Goal: Transaction & Acquisition: Purchase product/service

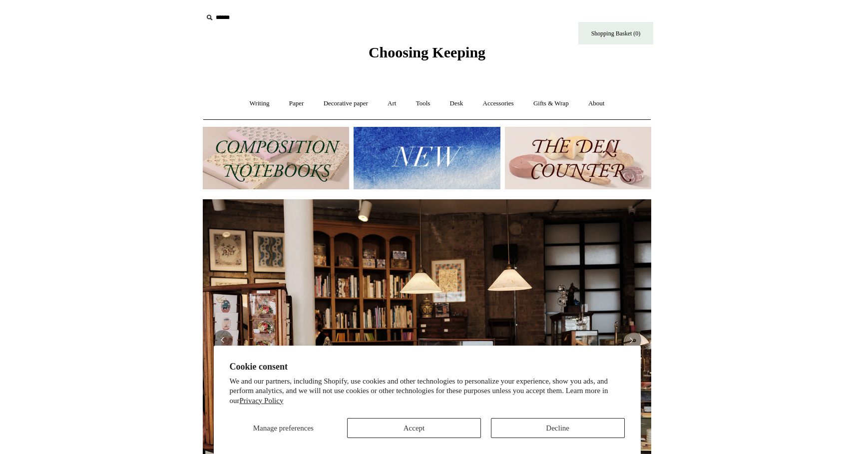
click at [409, 161] on img at bounding box center [427, 158] width 146 height 62
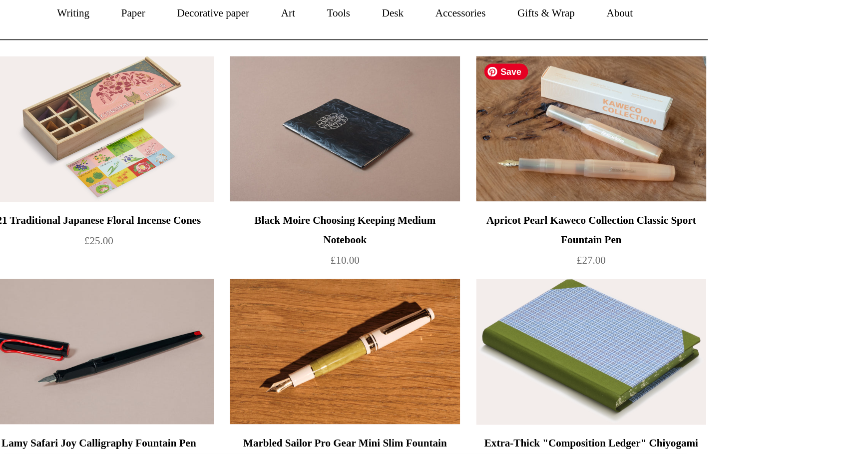
scroll to position [75, 0]
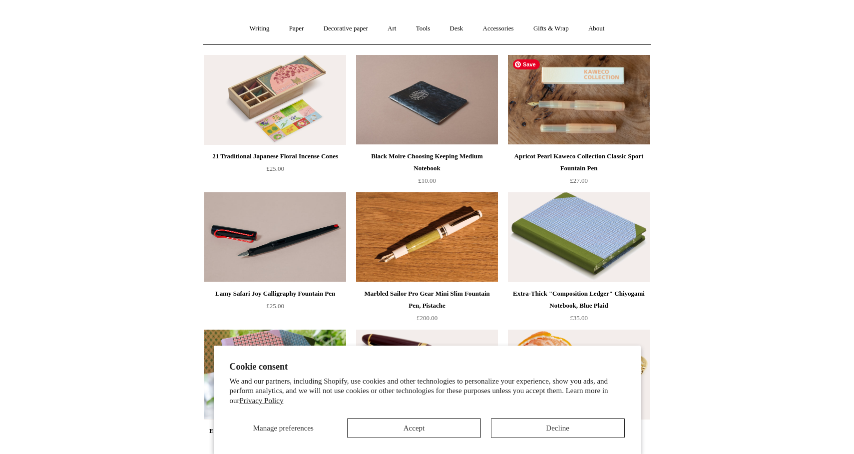
click at [638, 126] on img at bounding box center [579, 100] width 142 height 90
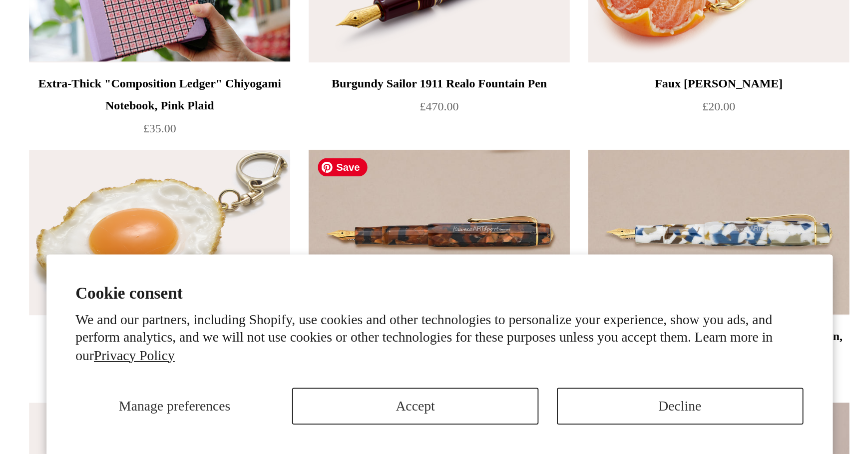
scroll to position [372, 0]
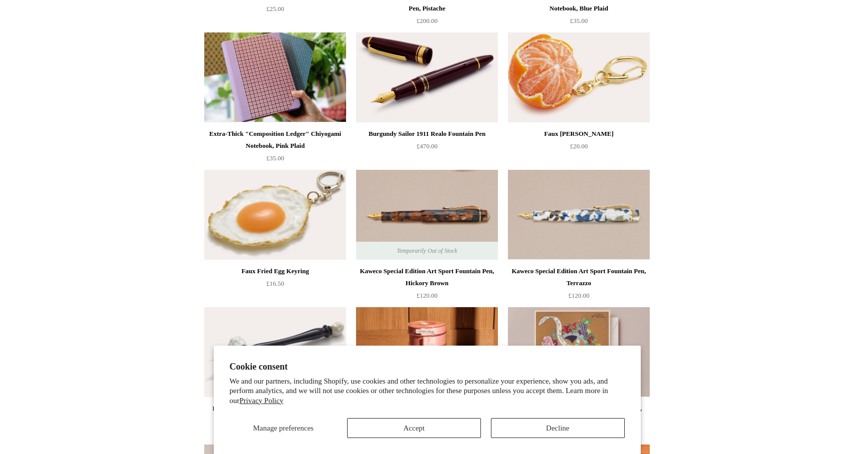
click at [414, 422] on button "Accept" at bounding box center [414, 428] width 134 height 20
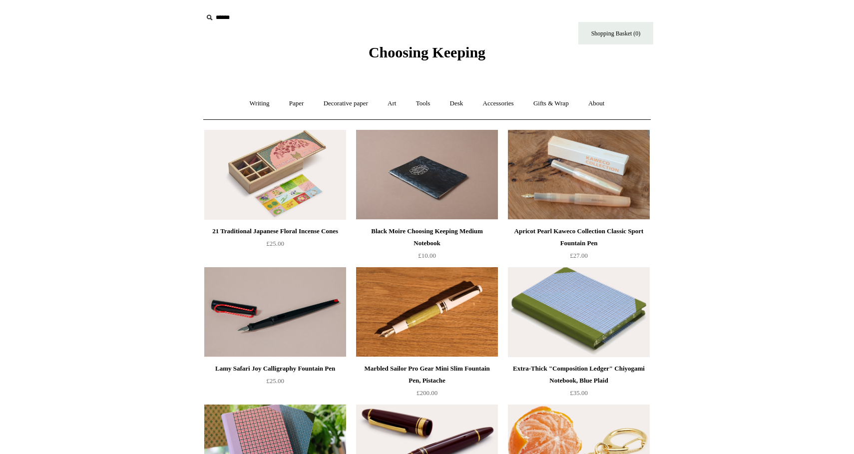
scroll to position [0, 0]
click at [553, 104] on link "Gifts & Wrap +" at bounding box center [550, 103] width 53 height 26
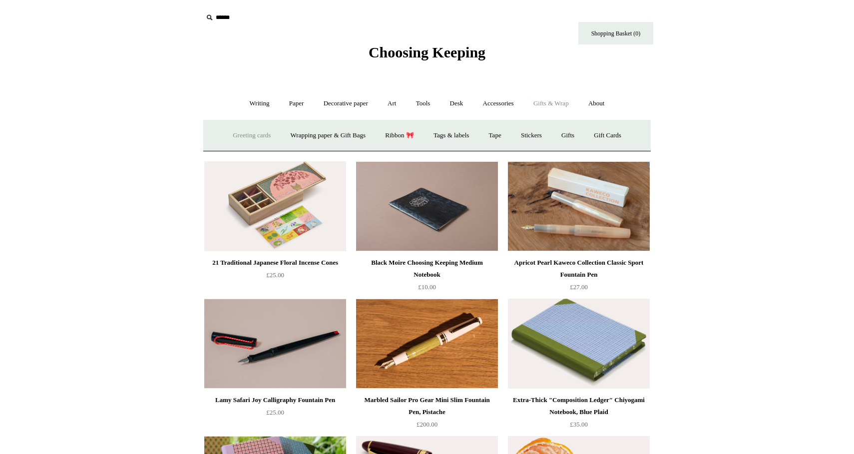
click at [246, 145] on link "Greeting cards +" at bounding box center [252, 135] width 56 height 26
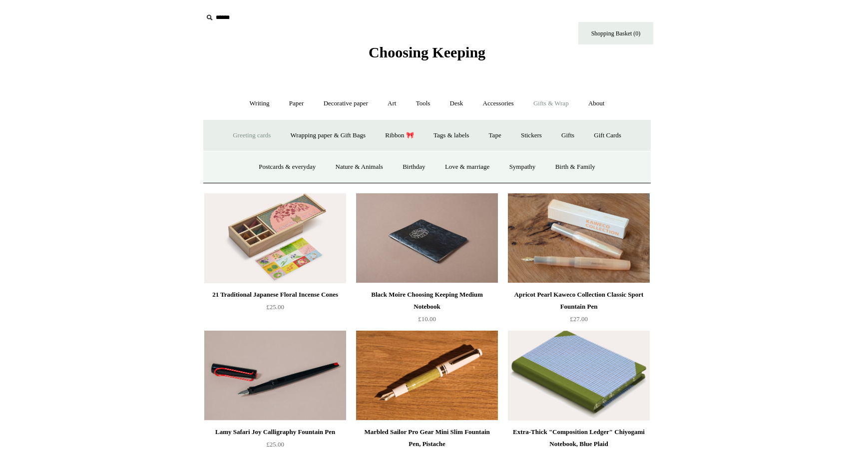
click at [248, 135] on link "Greeting cards -" at bounding box center [252, 135] width 56 height 26
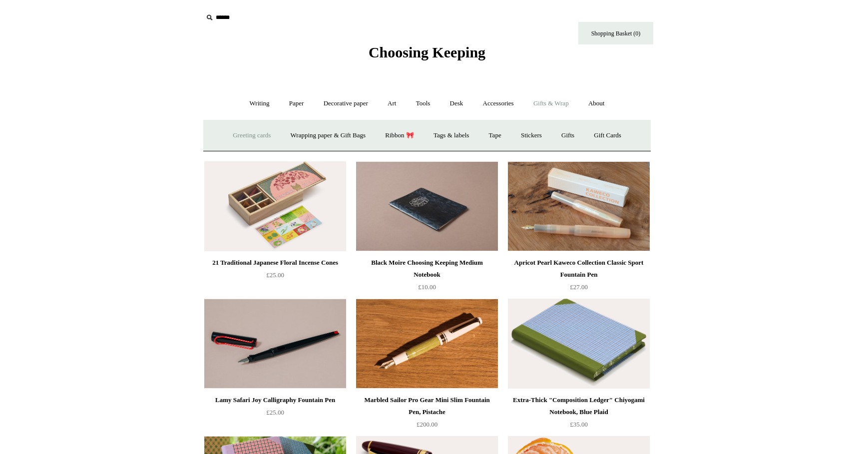
click at [248, 135] on link "Greeting cards +" at bounding box center [252, 135] width 56 height 26
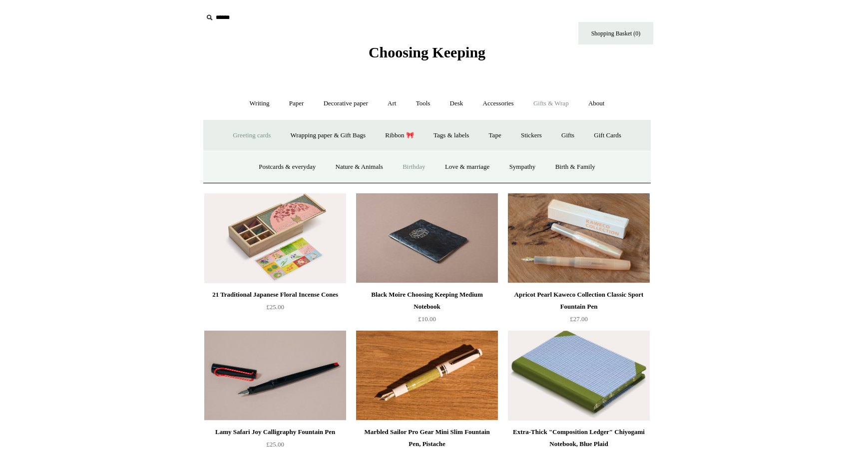
click at [424, 171] on link "Birthday" at bounding box center [413, 167] width 41 height 26
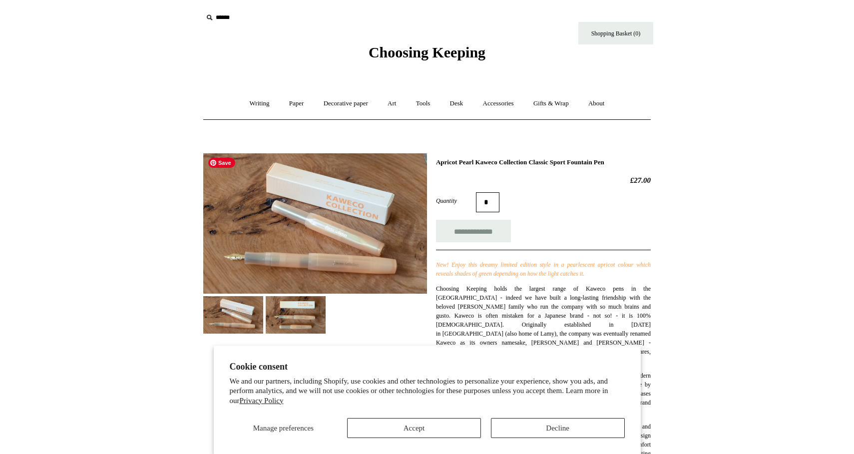
scroll to position [23, 0]
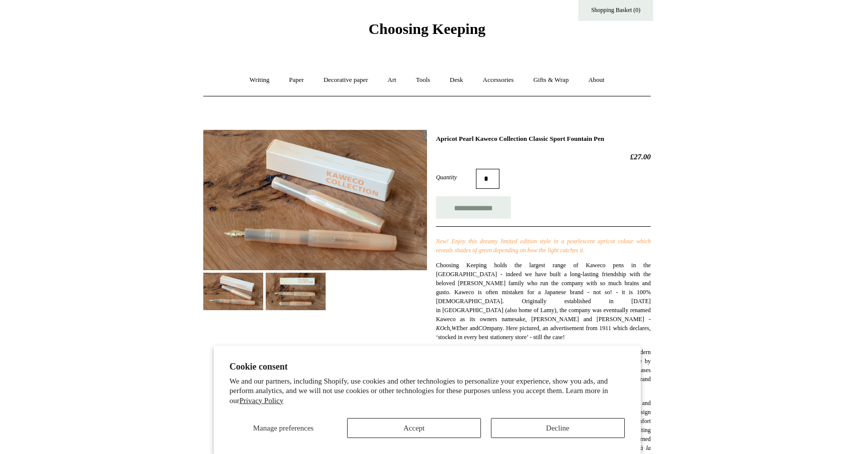
click at [311, 289] on img at bounding box center [296, 291] width 60 height 37
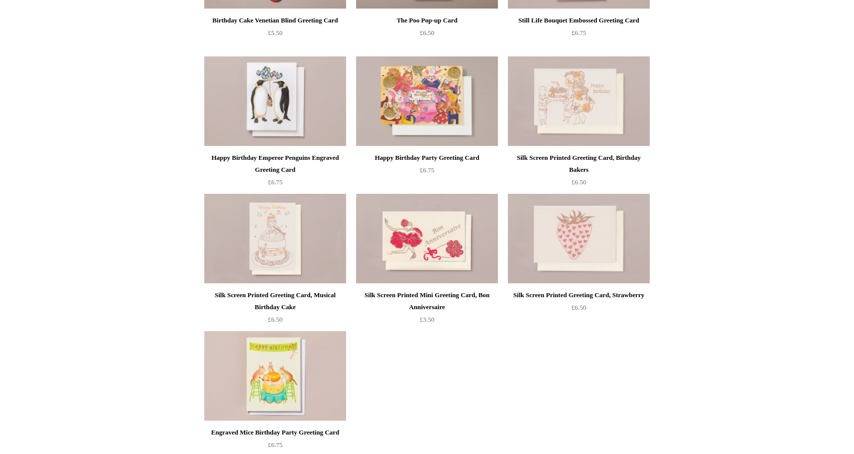
scroll to position [144, 0]
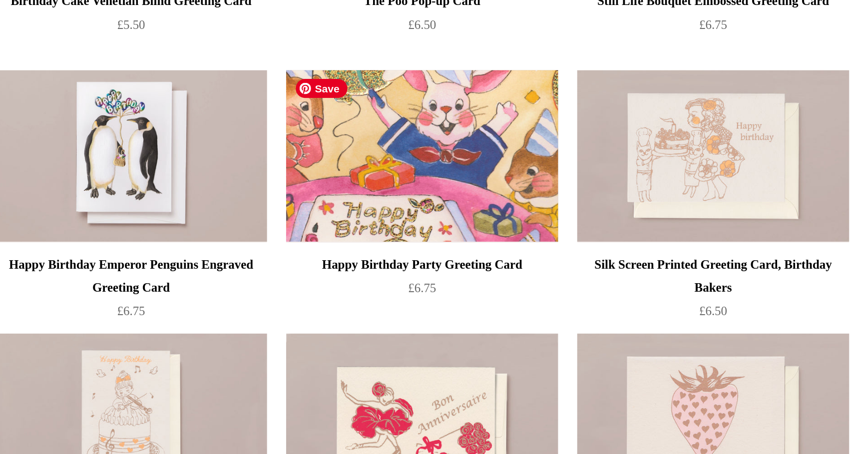
click at [356, 123] on img at bounding box center [427, 168] width 142 height 90
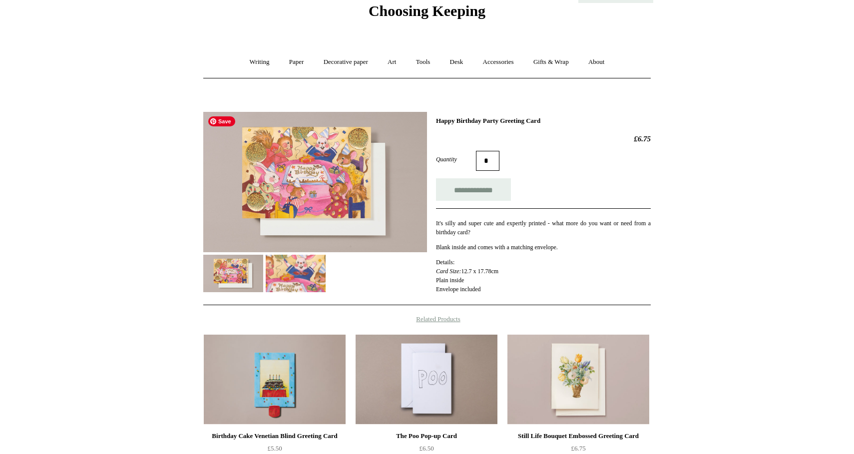
scroll to position [42, 0]
click at [537, 51] on link "Gifts & Wrap +" at bounding box center [550, 61] width 53 height 26
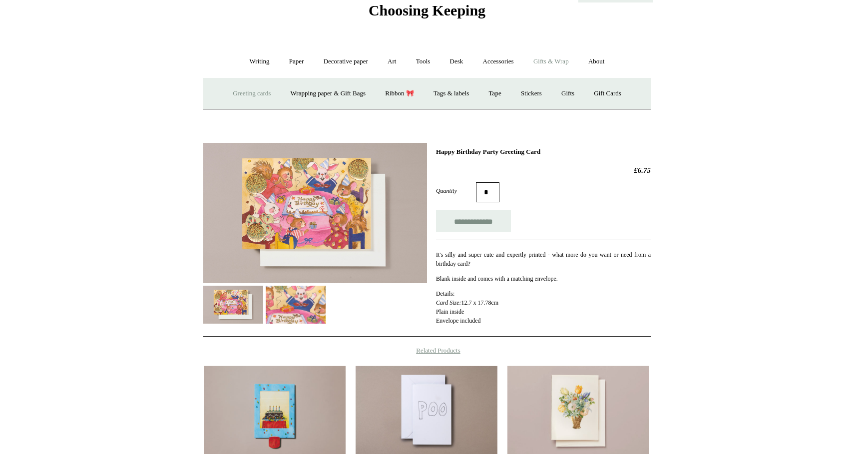
click at [257, 87] on link "Greeting cards +" at bounding box center [252, 93] width 56 height 26
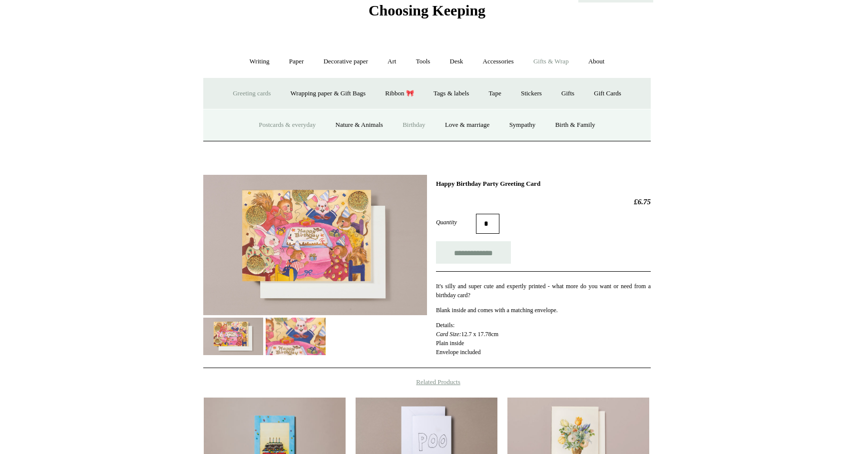
click at [299, 123] on link "Postcards & everyday" at bounding box center [287, 125] width 75 height 26
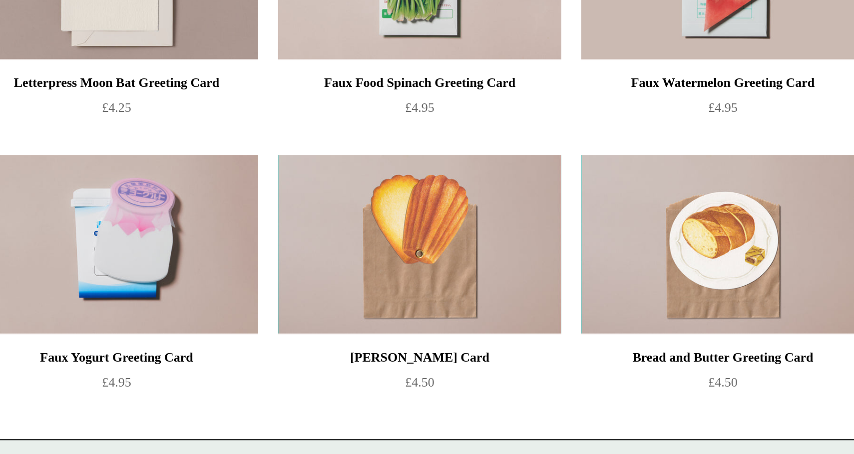
scroll to position [711, 0]
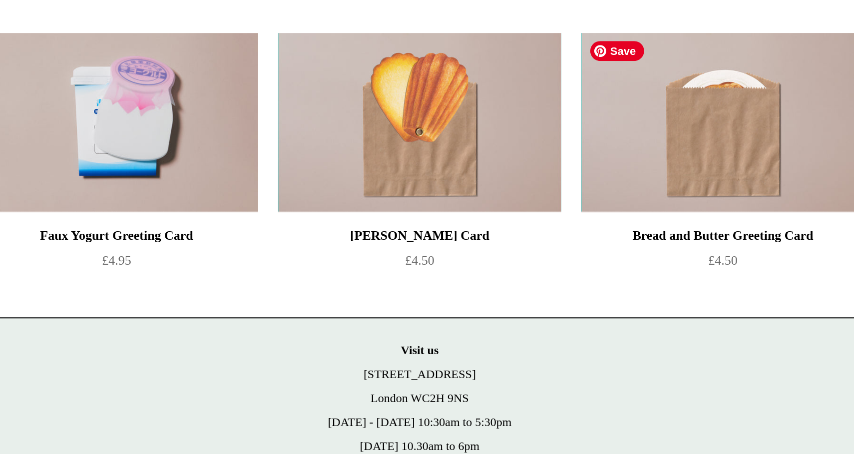
click at [508, 243] on img at bounding box center [579, 288] width 142 height 90
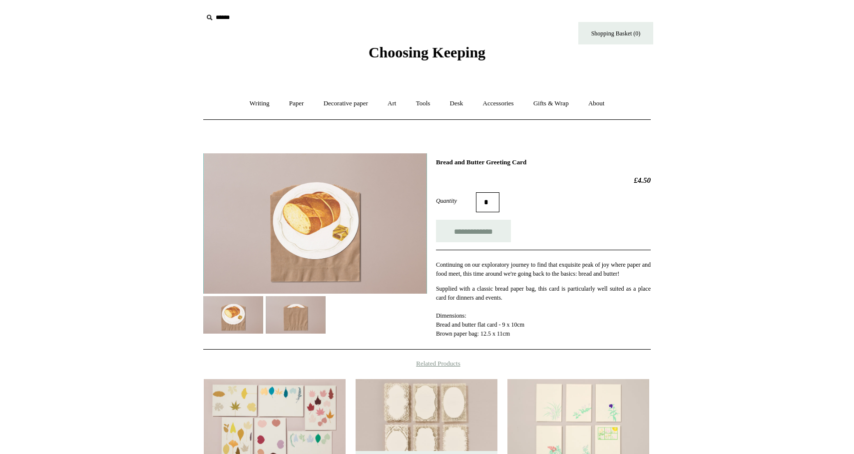
click at [304, 309] on img at bounding box center [296, 314] width 60 height 37
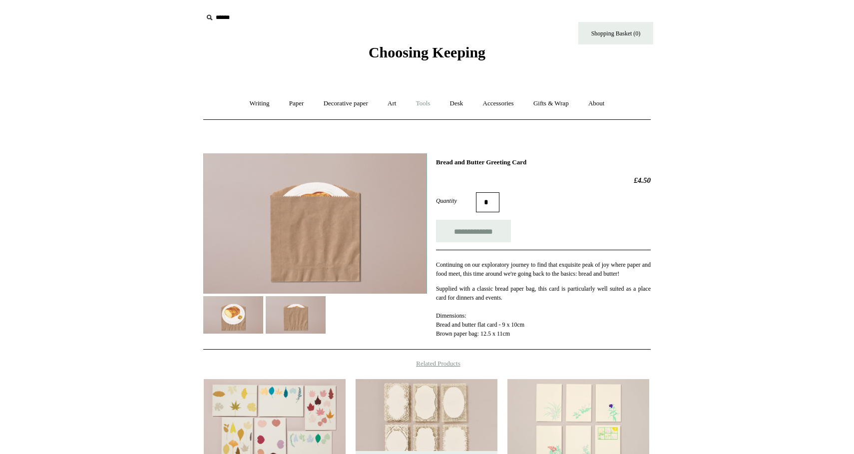
click at [421, 105] on link "Tools +" at bounding box center [423, 103] width 32 height 26
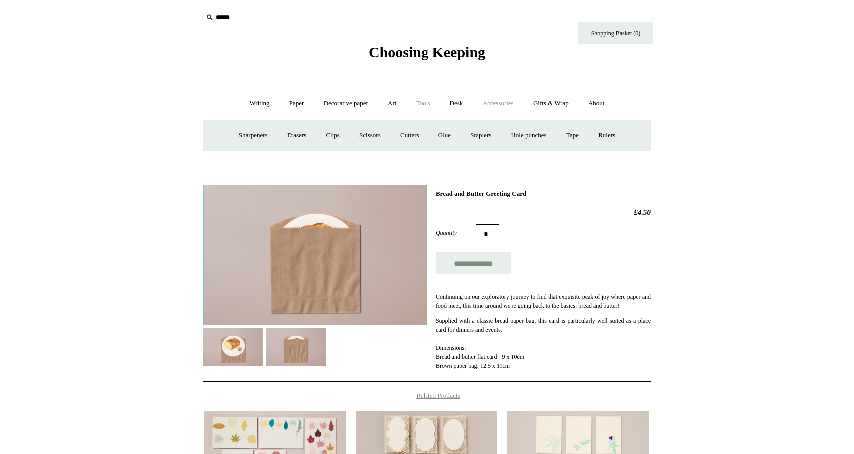
click at [492, 108] on link "Accessories +" at bounding box center [498, 103] width 49 height 26
click at [317, 131] on link "Pen cases" at bounding box center [316, 135] width 43 height 26
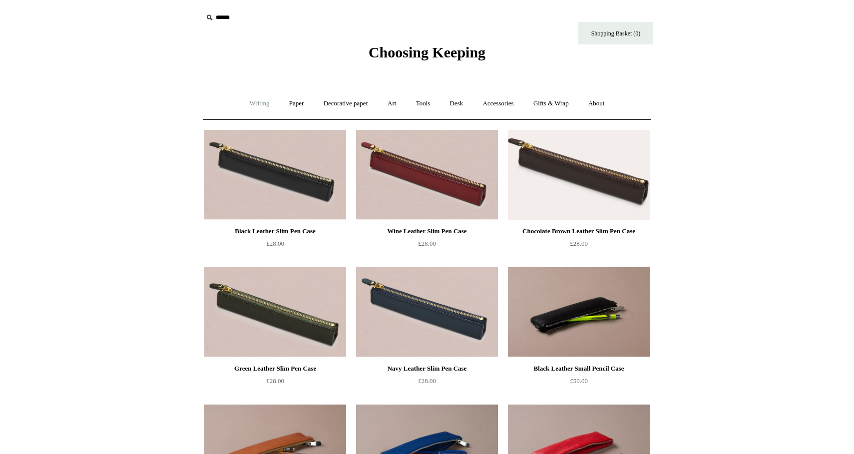
click at [255, 102] on link "Writing +" at bounding box center [260, 103] width 38 height 26
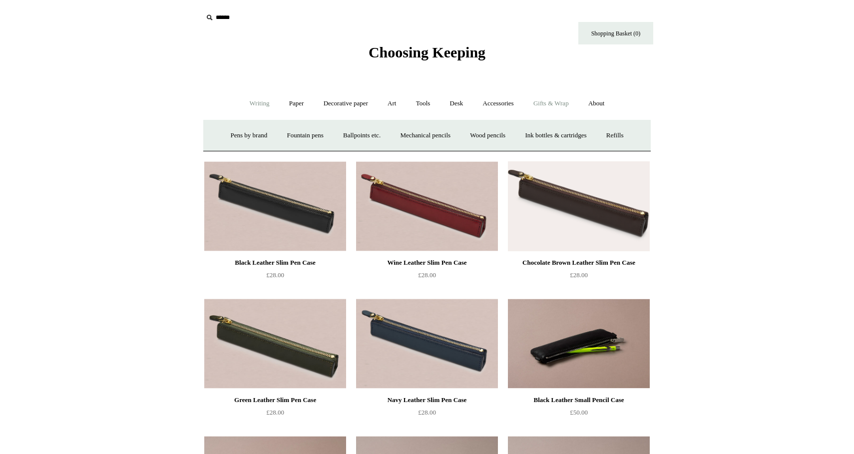
click at [575, 109] on link "Gifts & Wrap +" at bounding box center [550, 103] width 53 height 26
click at [389, 108] on link "Art +" at bounding box center [392, 103] width 26 height 26
click at [424, 97] on link "Tools +" at bounding box center [423, 103] width 32 height 26
click at [510, 103] on link "Accessories +" at bounding box center [498, 103] width 49 height 26
click at [535, 131] on link "Food Candles" at bounding box center [550, 135] width 54 height 26
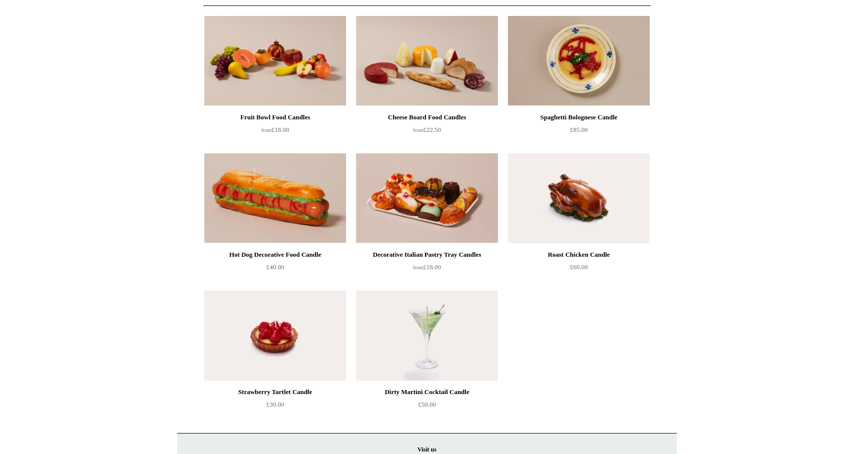
scroll to position [115, 0]
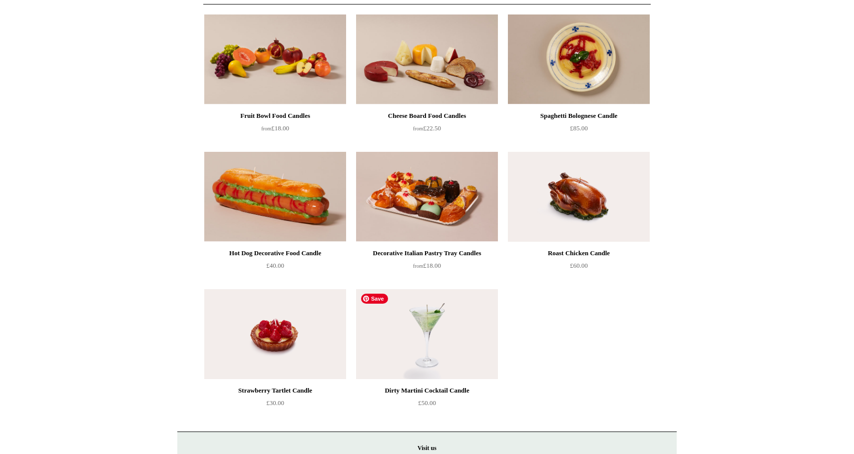
click at [434, 347] on img at bounding box center [427, 334] width 142 height 90
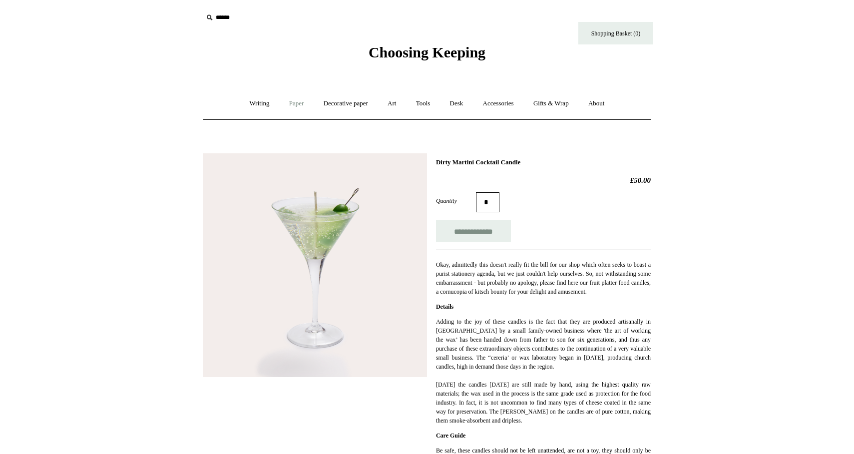
click at [292, 100] on link "Paper +" at bounding box center [296, 103] width 33 height 26
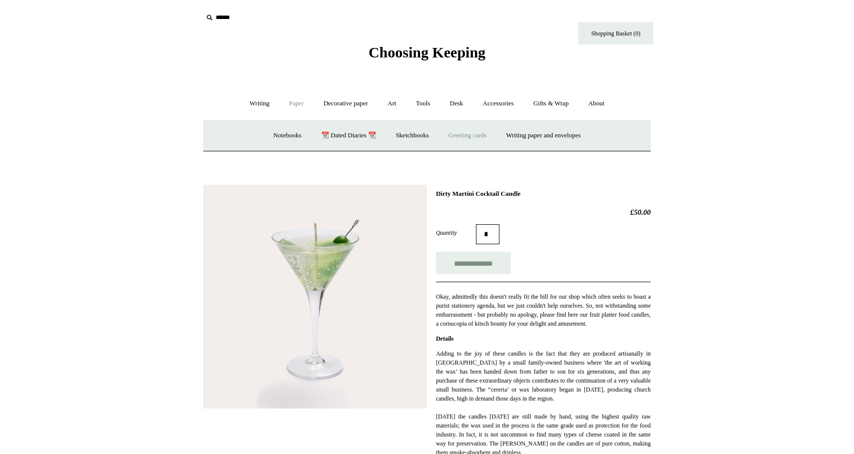
click at [459, 137] on link "Greeting cards +" at bounding box center [467, 135] width 56 height 26
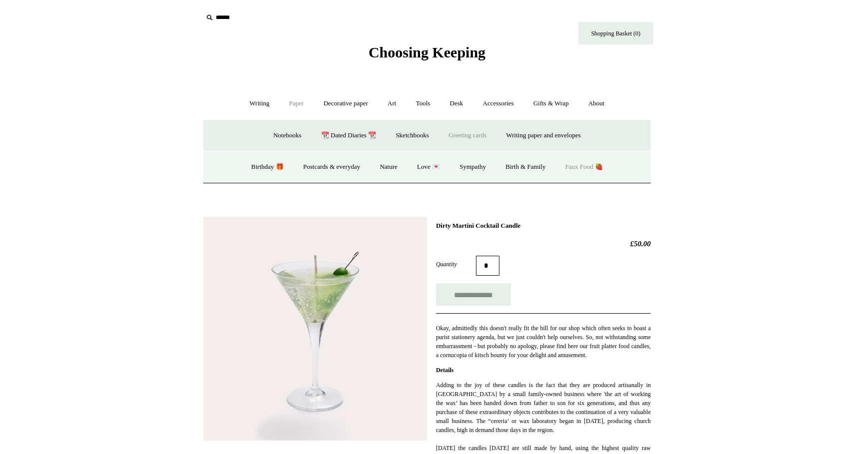
click at [582, 161] on link "Faux Food 🍓" at bounding box center [583, 167] width 55 height 26
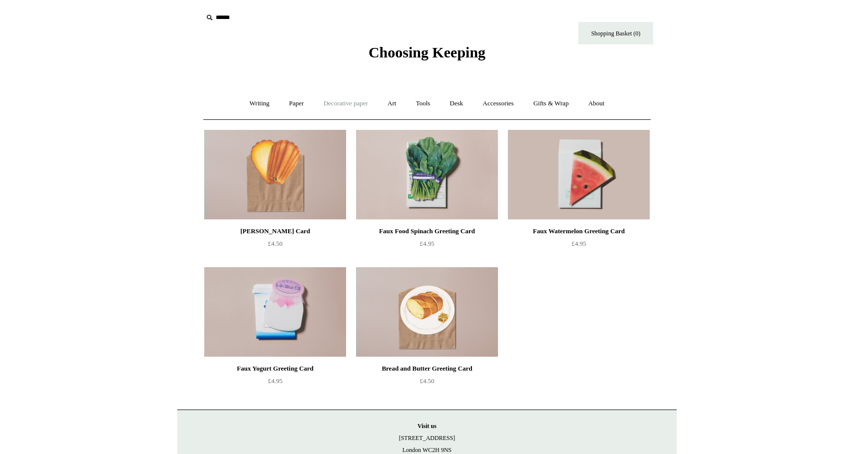
click at [327, 102] on link "Decorative paper +" at bounding box center [346, 103] width 62 height 26
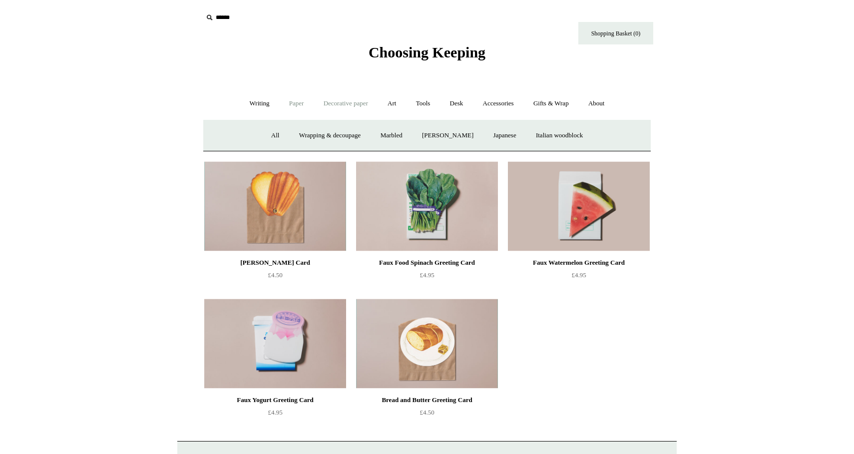
click at [296, 107] on link "Paper +" at bounding box center [296, 103] width 33 height 26
click at [460, 138] on link "Greeting cards +" at bounding box center [467, 135] width 56 height 26
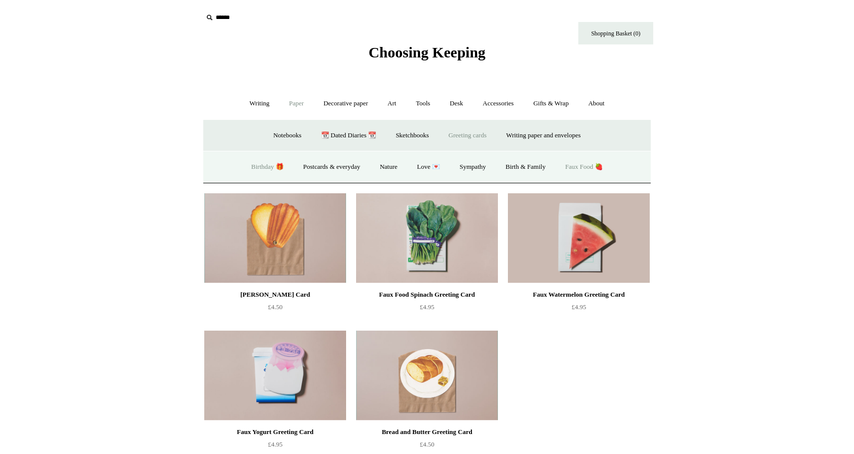
click at [263, 170] on link "Birthday 🎁" at bounding box center [267, 167] width 50 height 26
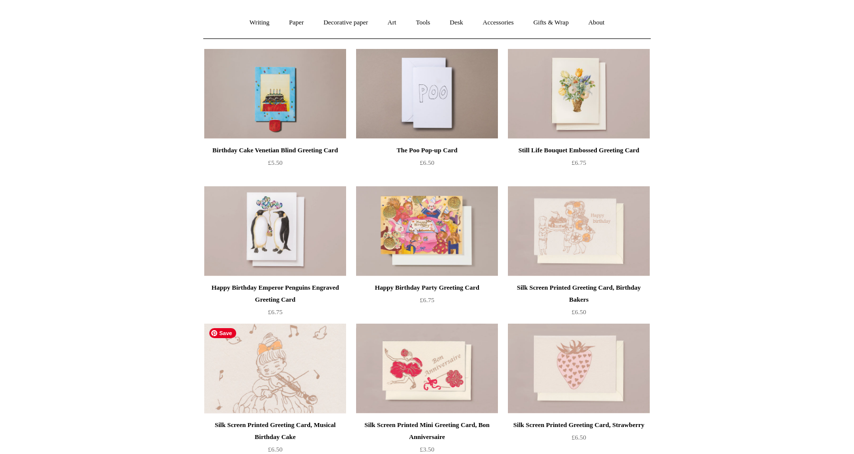
scroll to position [45, 0]
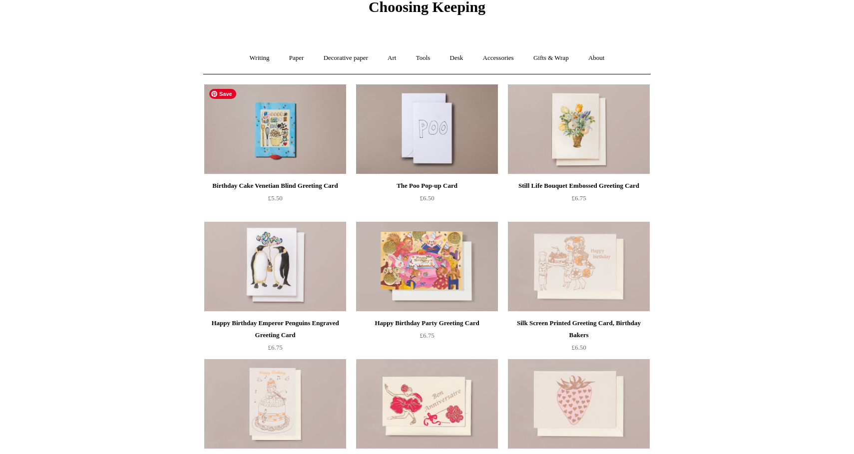
click at [288, 115] on img at bounding box center [275, 129] width 142 height 90
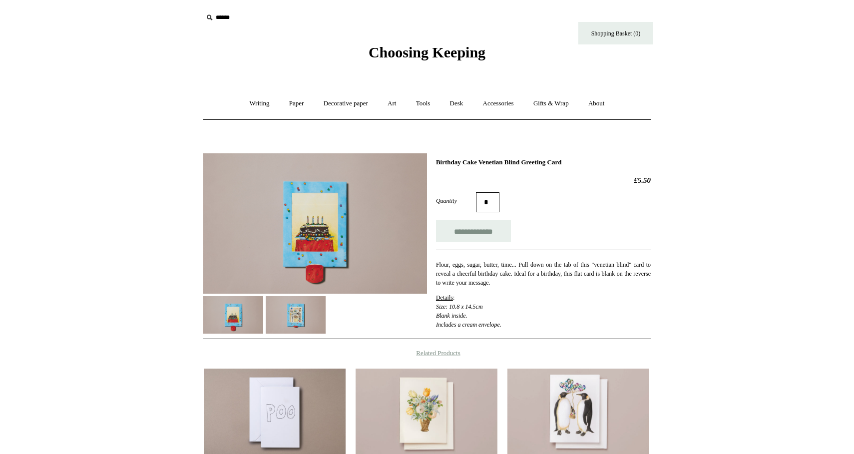
click at [300, 306] on img at bounding box center [296, 314] width 60 height 37
click at [492, 238] on input "**********" at bounding box center [473, 231] width 75 height 22
click at [292, 101] on link "Paper +" at bounding box center [296, 103] width 33 height 26
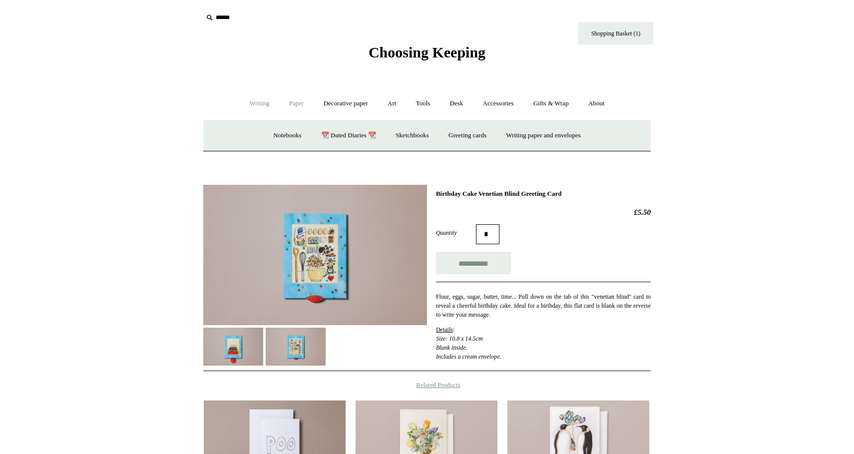
click at [252, 108] on link "Writing +" at bounding box center [260, 103] width 38 height 26
type input "**********"
click at [295, 126] on link "Fountain pens +" at bounding box center [305, 135] width 54 height 26
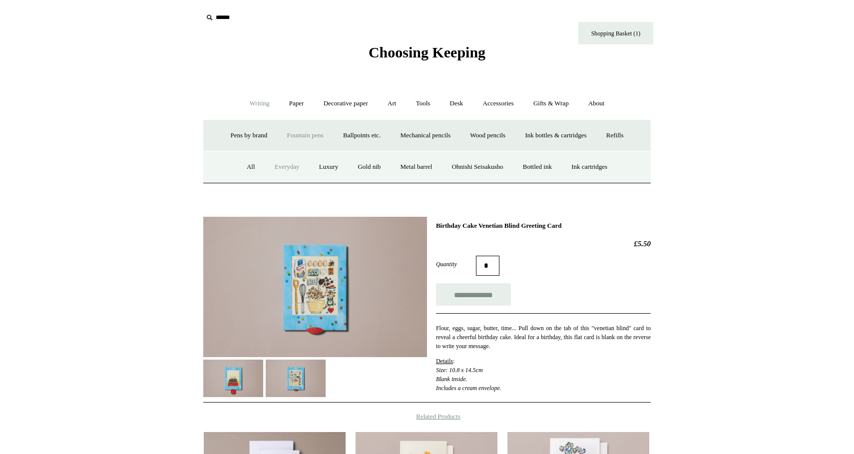
click at [280, 162] on link "Everyday" at bounding box center [287, 167] width 43 height 26
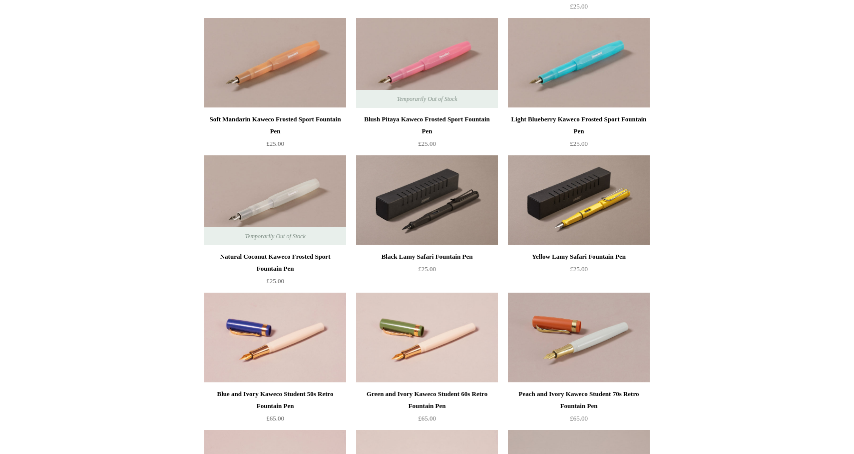
scroll to position [733, 0]
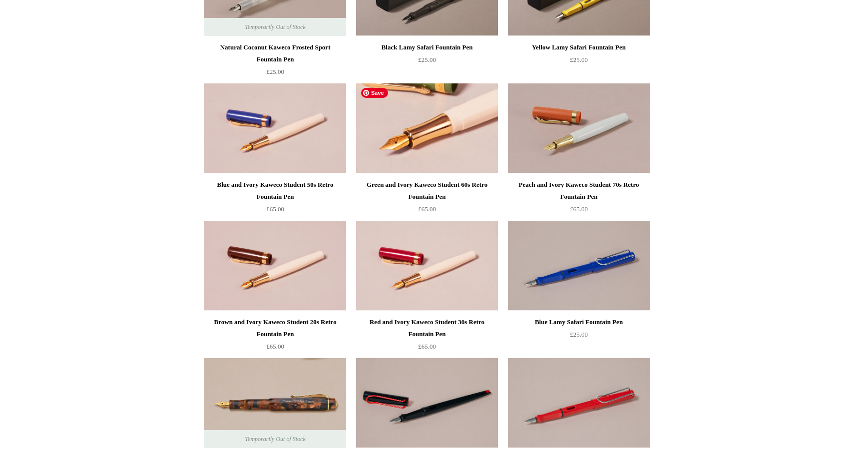
click at [428, 148] on img at bounding box center [427, 128] width 142 height 90
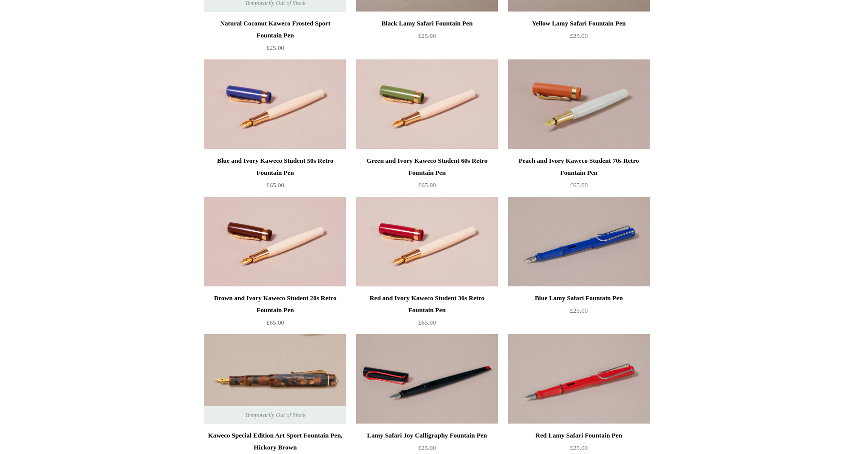
scroll to position [686, 0]
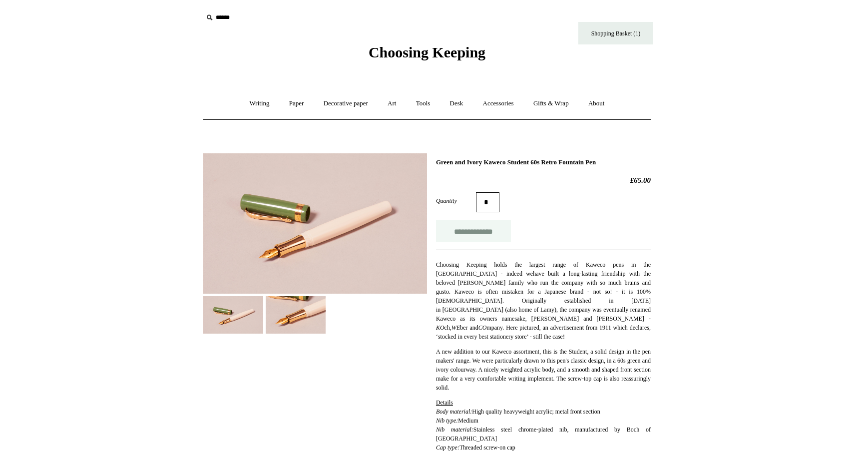
click at [459, 230] on input "**********" at bounding box center [473, 231] width 75 height 22
type input "**********"
